Goal: Transaction & Acquisition: Purchase product/service

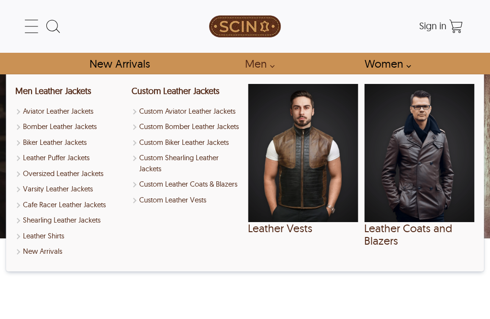
click at [270, 66] on link "Men" at bounding box center [257, 64] width 46 height 22
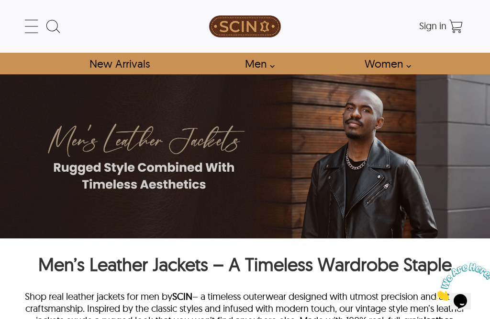
scroll to position [0, 0]
click at [272, 67] on link "Men" at bounding box center [257, 64] width 46 height 22
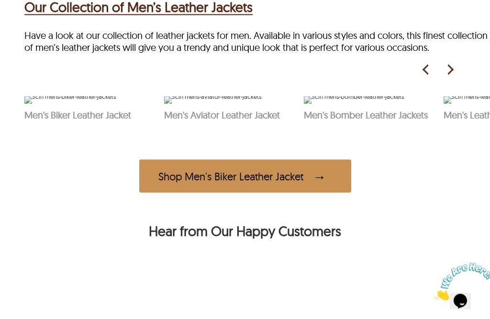
scroll to position [417, 0]
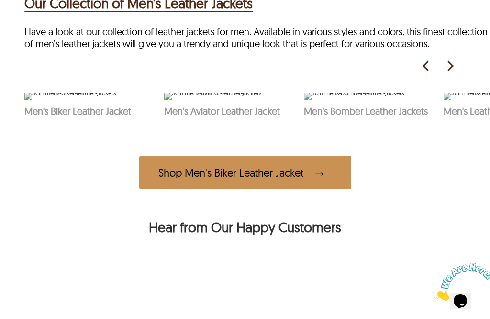
click at [454, 73] on img at bounding box center [450, 66] width 14 height 14
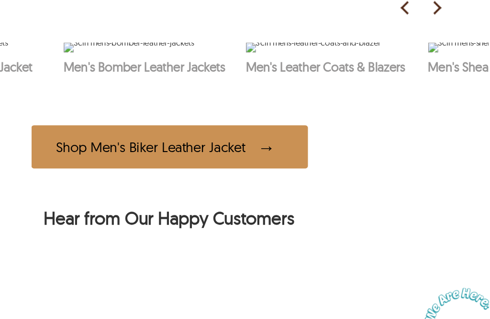
scroll to position [407, 0]
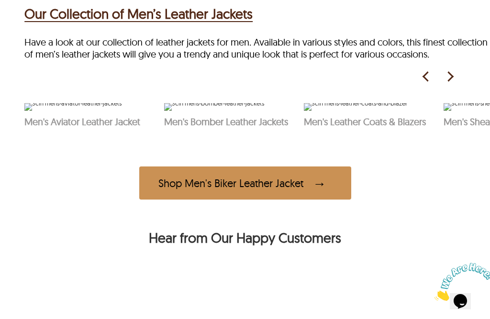
click at [446, 84] on img at bounding box center [450, 76] width 14 height 14
click at [449, 84] on img at bounding box center [450, 76] width 14 height 14
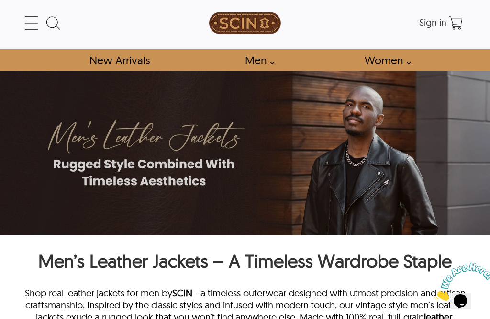
scroll to position [0, 0]
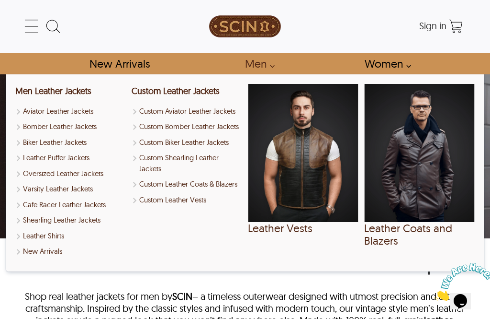
click at [267, 68] on link "Men" at bounding box center [257, 64] width 46 height 22
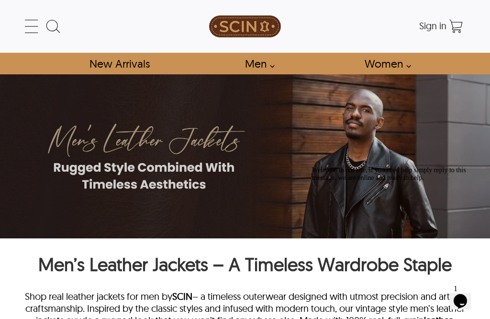
click at [265, 60] on link "Men" at bounding box center [257, 64] width 46 height 22
click at [270, 68] on link "Men" at bounding box center [257, 64] width 46 height 22
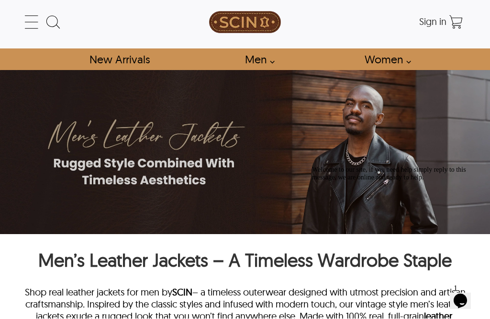
scroll to position [6, 0]
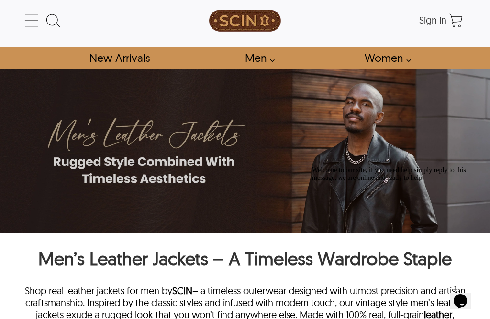
click at [176, 145] on img at bounding box center [245, 149] width 490 height 163
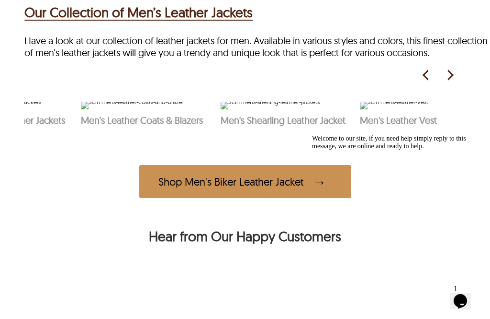
scroll to position [400, 0]
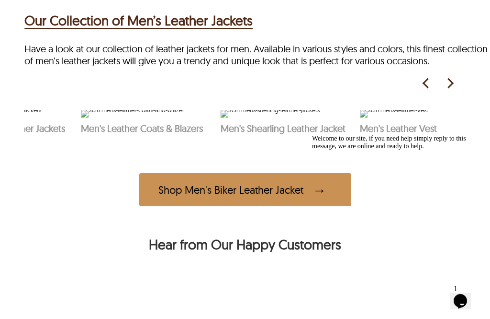
click at [219, 31] on h2 "Our Collection of Men’s Leather Jackets" at bounding box center [138, 21] width 228 height 20
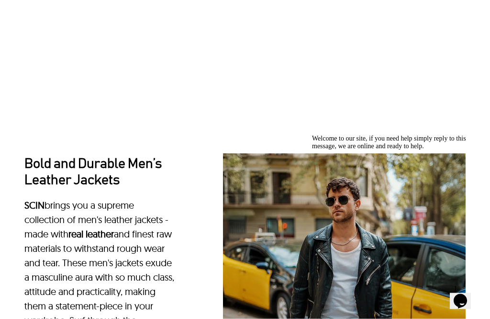
scroll to position [728, 0]
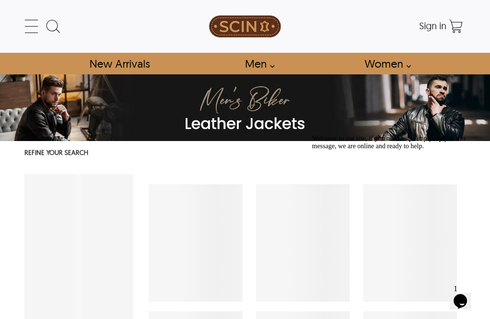
select select "********"
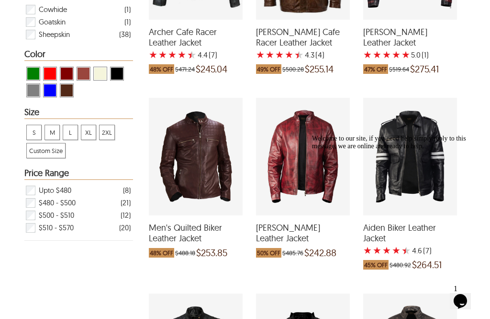
scroll to position [282, 0]
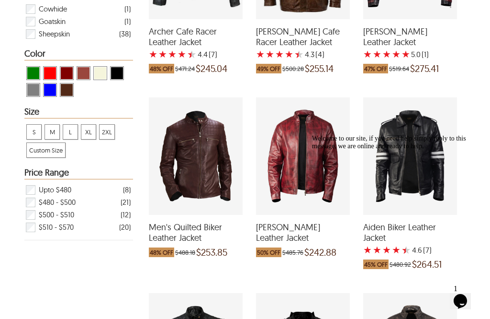
click at [464, 294] on icon "Chat widget" at bounding box center [460, 301] width 13 height 14
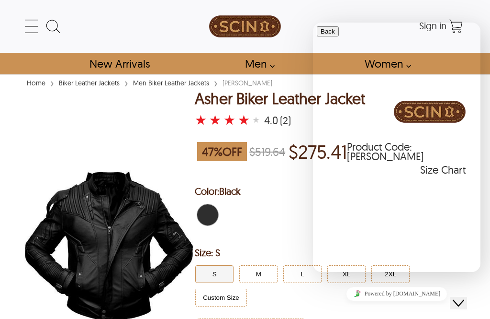
click at [465, 297] on icon "Close Chat This icon closes the chat window." at bounding box center [458, 302] width 11 height 11
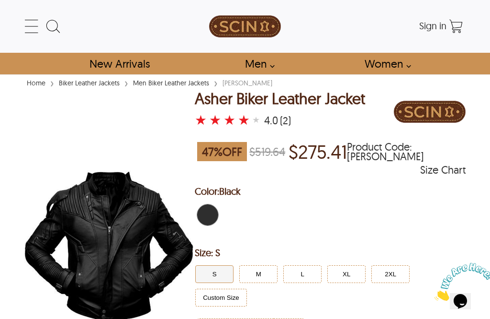
click at [435, 294] on icon "Close" at bounding box center [435, 298] width 0 height 8
select select "********"
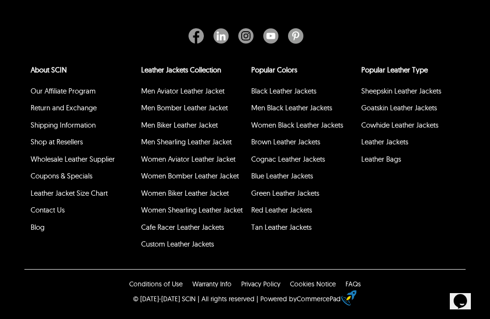
scroll to position [2881, 0]
click at [177, 74] on link "Leather Jackets Collection" at bounding box center [181, 69] width 80 height 9
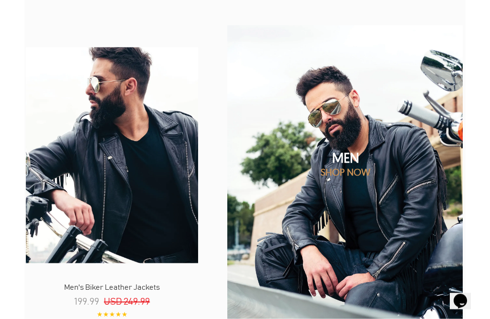
scroll to position [786, 0]
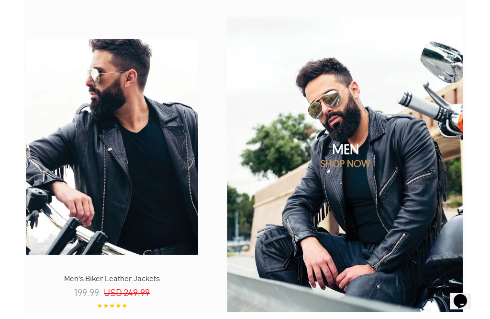
click at [338, 163] on p "SHOP NOW" at bounding box center [346, 163] width 240 height 12
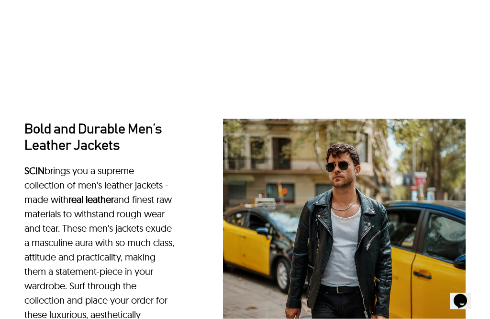
scroll to position [733, 0]
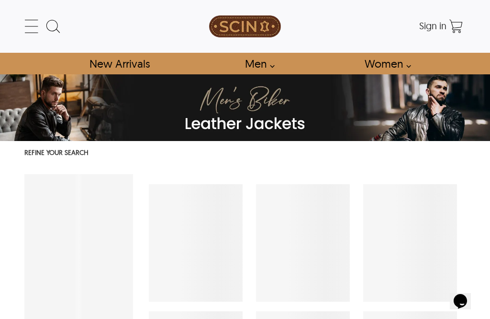
select select "********"
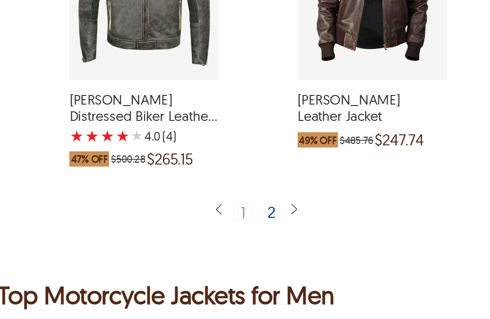
scroll to position [2117, 0]
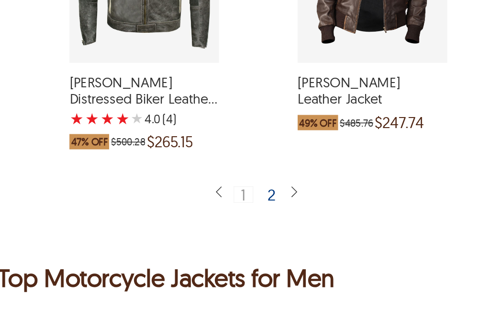
click at [305, 216] on div "2" at bounding box center [312, 221] width 14 height 10
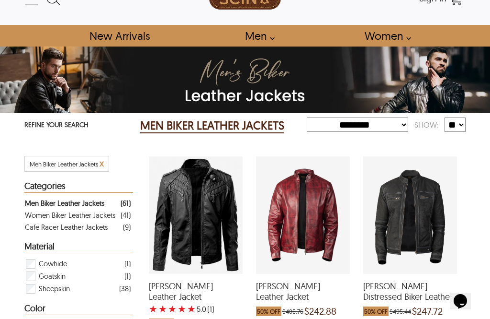
scroll to position [24, 0]
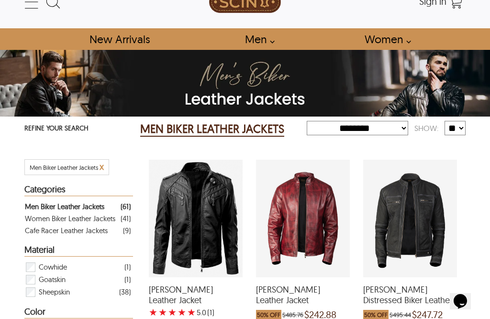
click at [385, 128] on select "**********" at bounding box center [358, 128] width 102 height 14
click at [87, 230] on div "Cafe Racer Leather Jackets" at bounding box center [66, 230] width 83 height 12
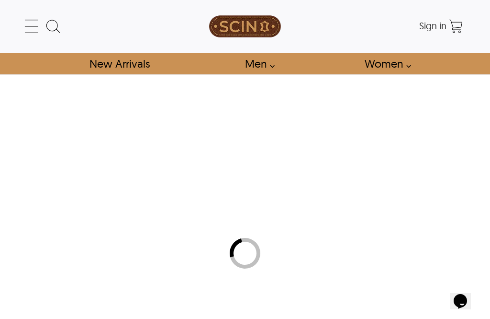
select select "********"
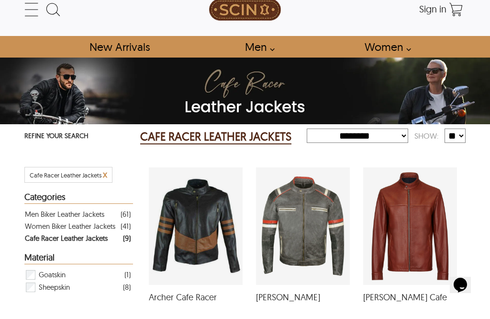
scroll to position [17, 0]
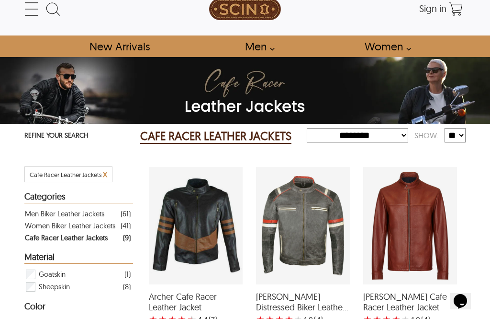
click at [269, 50] on link "Men" at bounding box center [257, 46] width 46 height 22
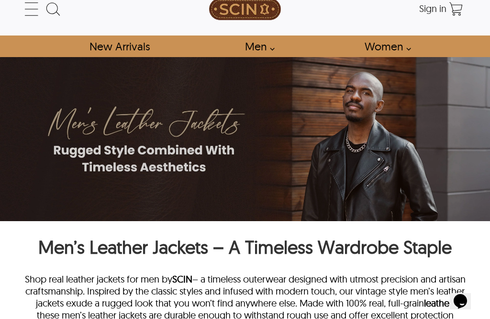
scroll to position [0, 0]
click at [30, 9] on icon at bounding box center [31, 9] width 13 height 0
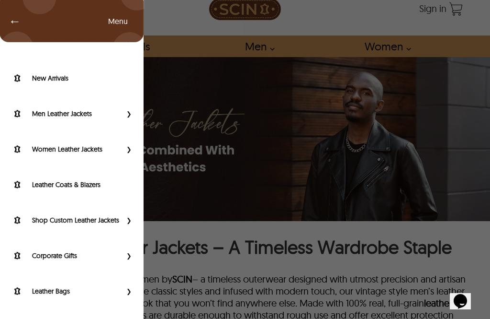
scroll to position [0, 0]
click at [80, 185] on label "Leather Coats & Blazers" at bounding box center [83, 185] width 102 height 10
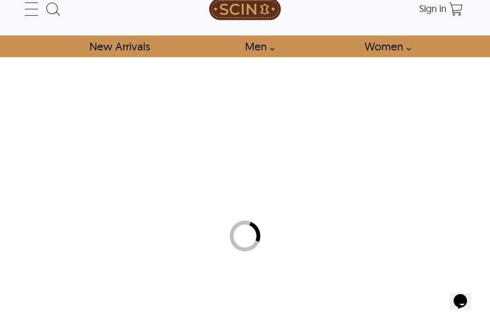
select select "********"
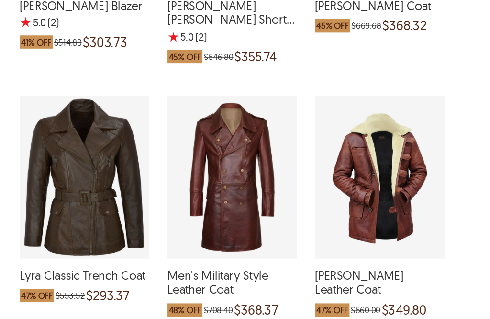
scroll to position [894, 0]
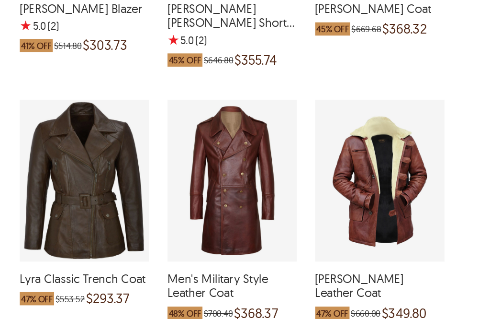
click at [364, 127] on div "Tom Hardy Leather Coat which was at a price of $660.00, now after discount the …" at bounding box center [411, 130] width 94 height 117
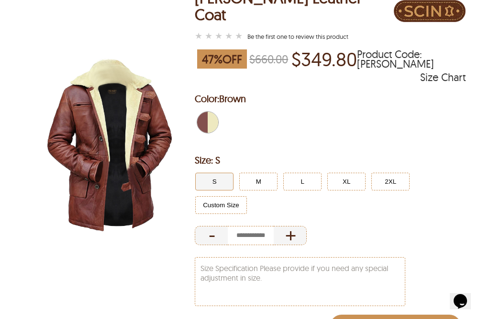
scroll to position [111, 0]
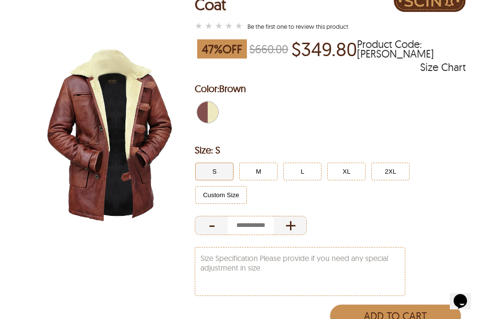
click at [107, 180] on img at bounding box center [109, 133] width 171 height 213
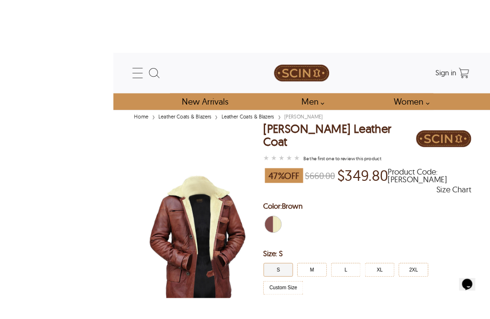
scroll to position [49, 0]
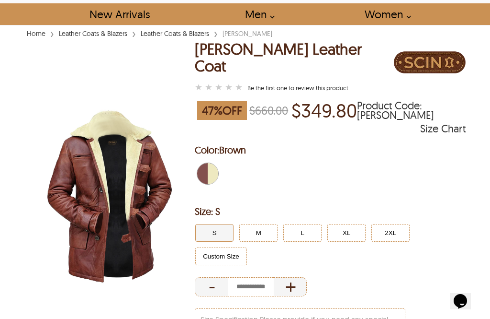
select select "********"
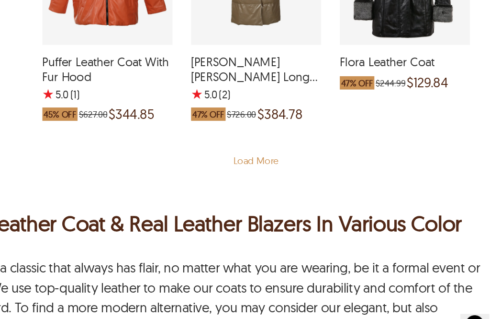
scroll to position [1743, 0]
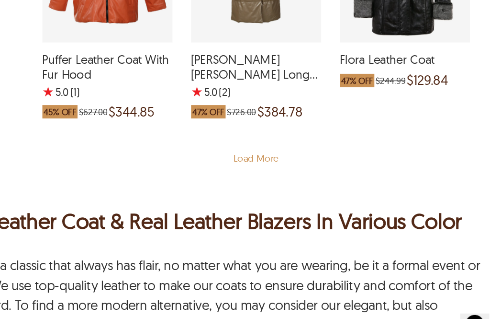
click at [185, 167] on div "Load More" at bounding box center [303, 181] width 326 height 29
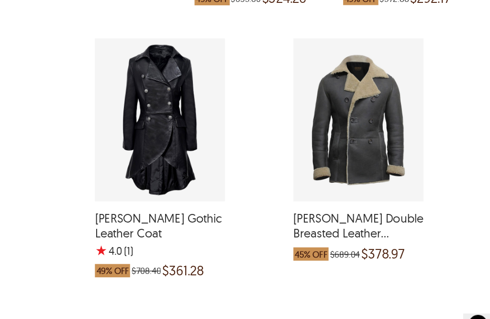
scroll to position [2594, 0]
